Goal: Task Accomplishment & Management: Complete application form

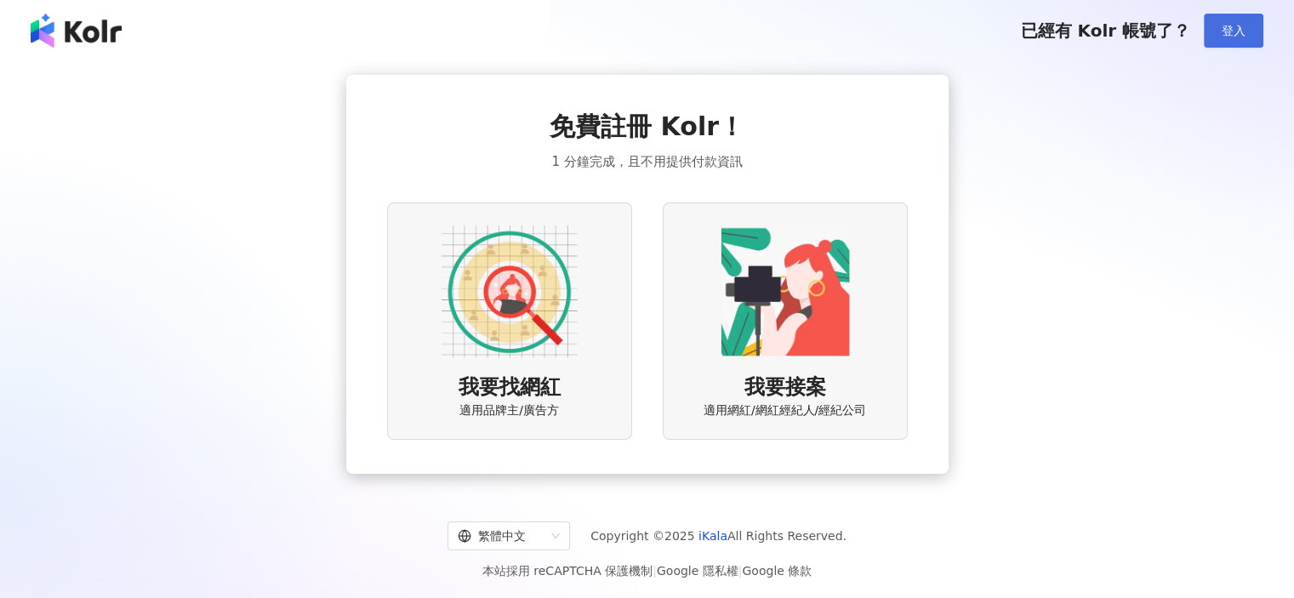
click at [1251, 26] on button "登入" at bounding box center [1234, 31] width 60 height 34
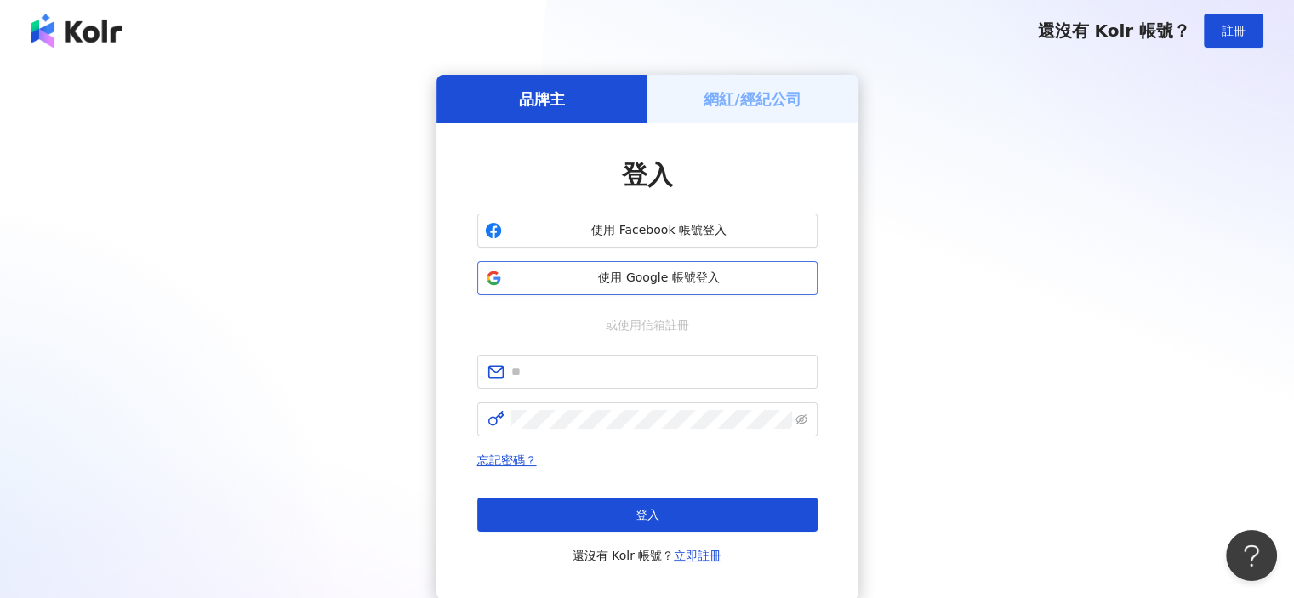
click at [663, 279] on span "使用 Google 帳號登入" at bounding box center [659, 278] width 301 height 17
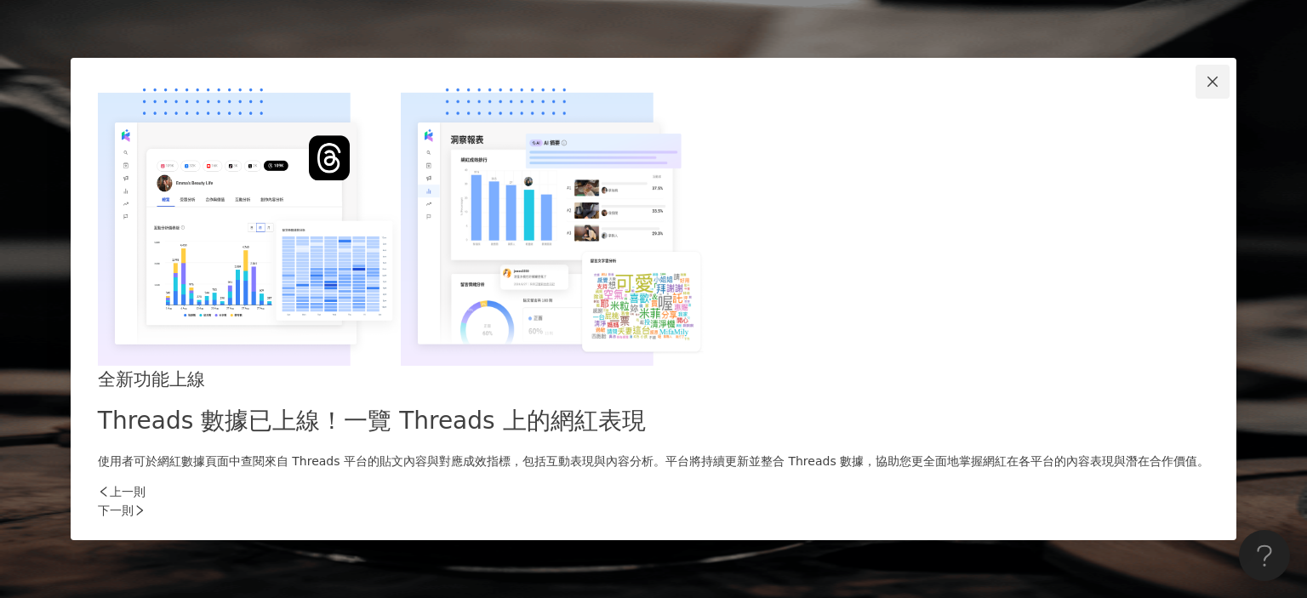
click at [1206, 88] on icon "close" at bounding box center [1213, 82] width 14 height 14
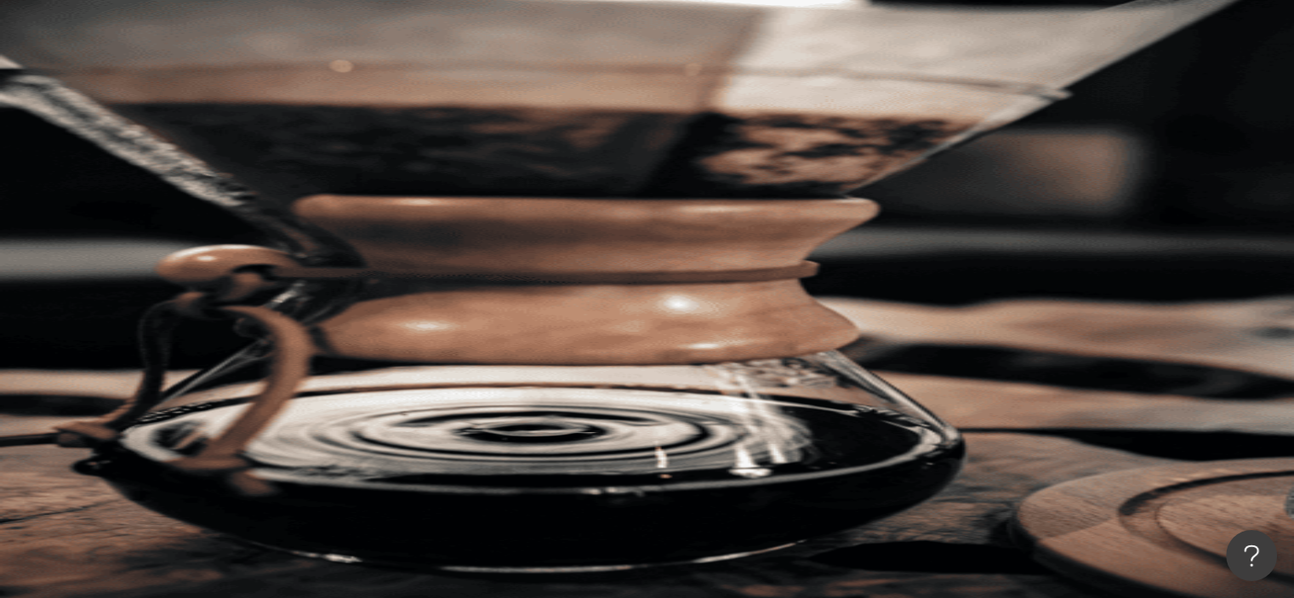
click at [1015, 136] on div "申請試用" at bounding box center [747, 170] width 1093 height 68
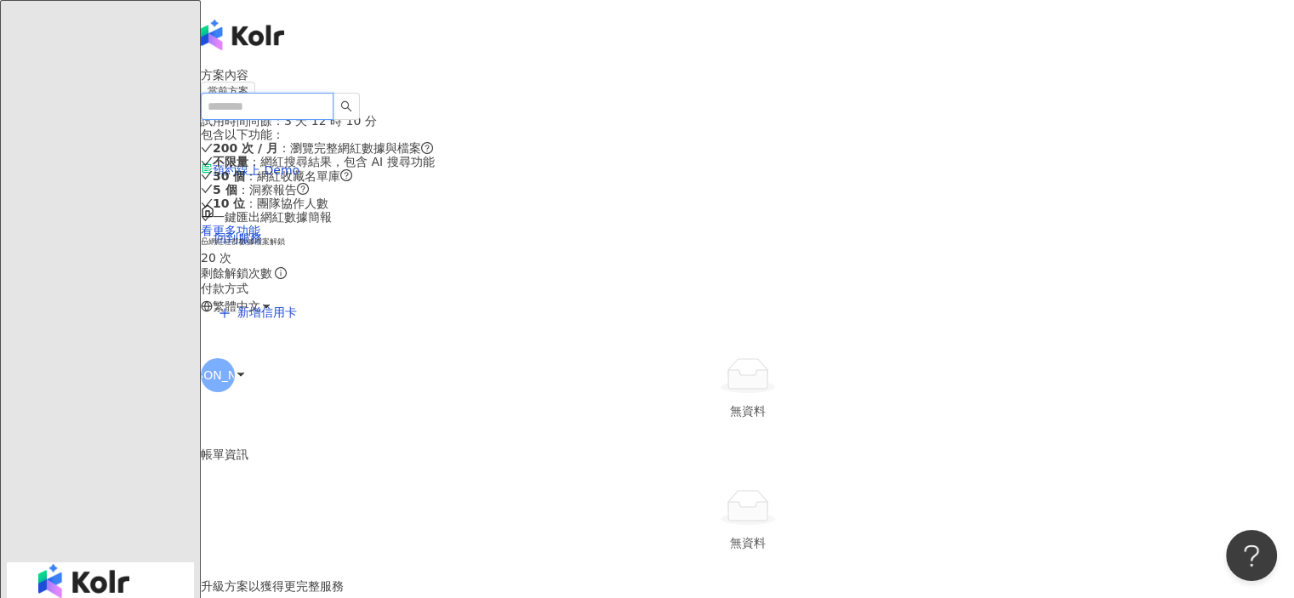
click at [269, 93] on input "search" at bounding box center [267, 106] width 133 height 27
click at [266, 93] on input "search" at bounding box center [267, 106] width 133 height 27
click at [306, 93] on input "search" at bounding box center [267, 106] width 133 height 27
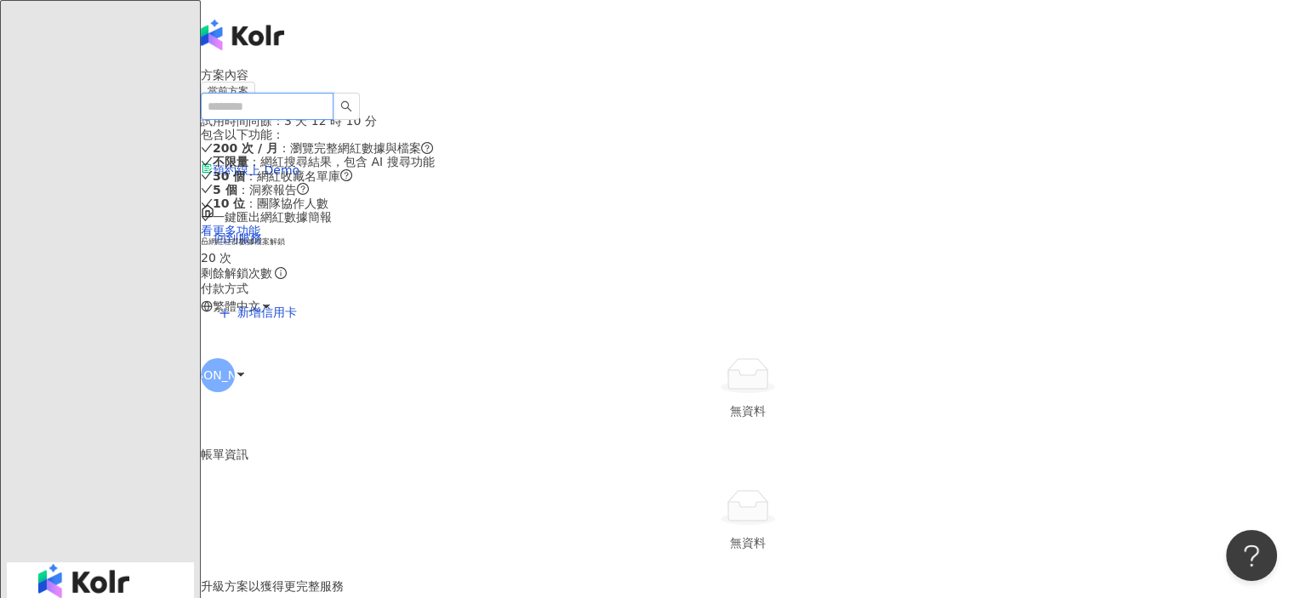
click at [306, 93] on input "search" at bounding box center [267, 106] width 133 height 27
